Goal: Check status

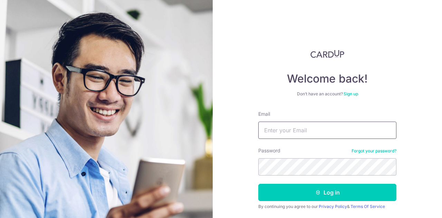
click at [297, 134] on input "Email" at bounding box center [328, 130] width 138 height 17
type input "[EMAIL_ADDRESS][DOMAIN_NAME]"
click at [259, 184] on button "Log in" at bounding box center [328, 192] width 138 height 17
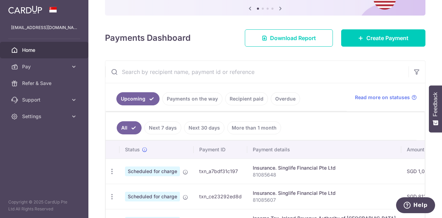
scroll to position [92, 0]
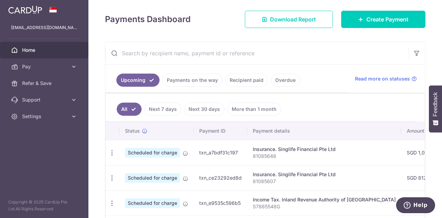
click at [194, 81] on link "Payments on the way" at bounding box center [192, 80] width 60 height 13
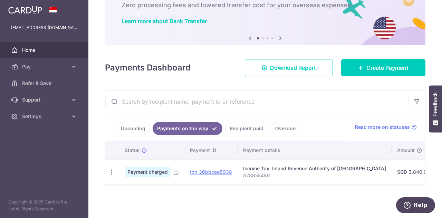
scroll to position [46, 0]
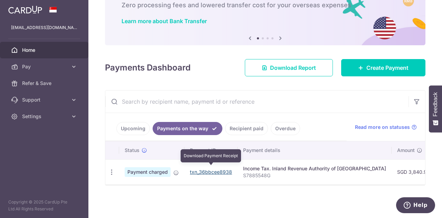
click at [214, 169] on link "txn_36bbcee8938" at bounding box center [211, 172] width 42 height 6
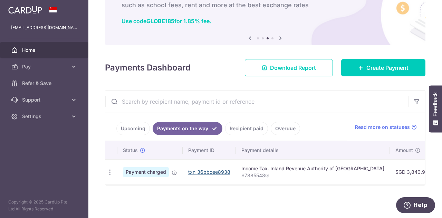
scroll to position [0, 0]
